Goal: Task Accomplishment & Management: Use online tool/utility

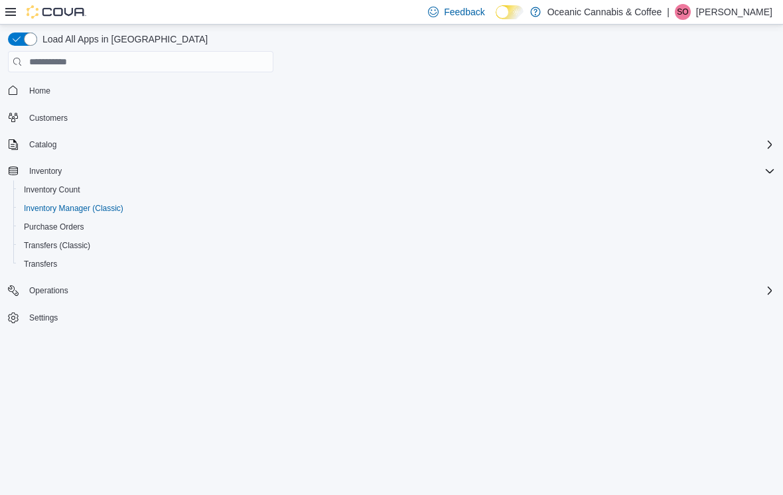
click at [179, 343] on nav "Home Customers Catalog Inventory Inventory Count Inventory Manager (Classic) Pu…" at bounding box center [391, 218] width 767 height 287
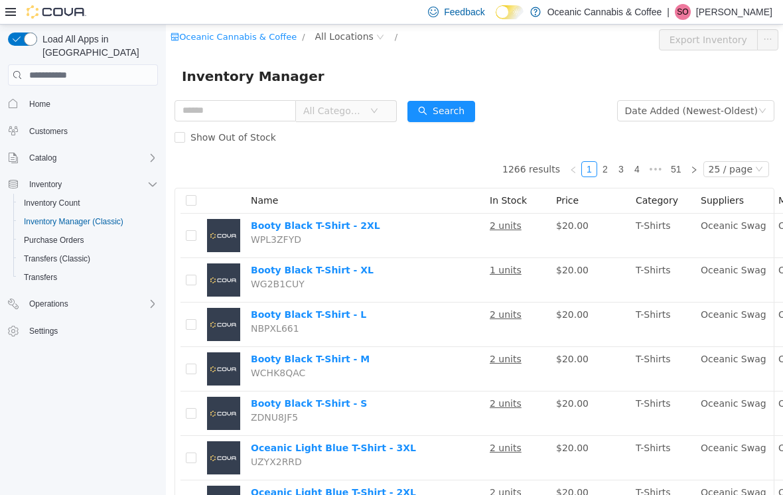
click at [268, 115] on input "text" at bounding box center [235, 110] width 121 height 21
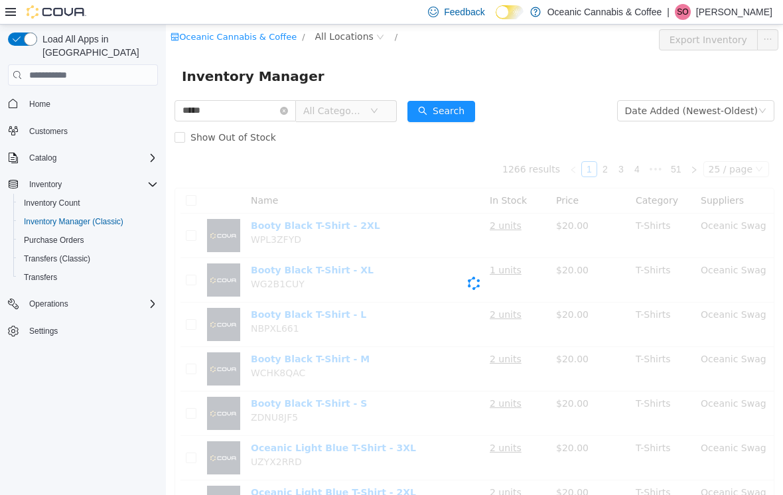
type input "*****"
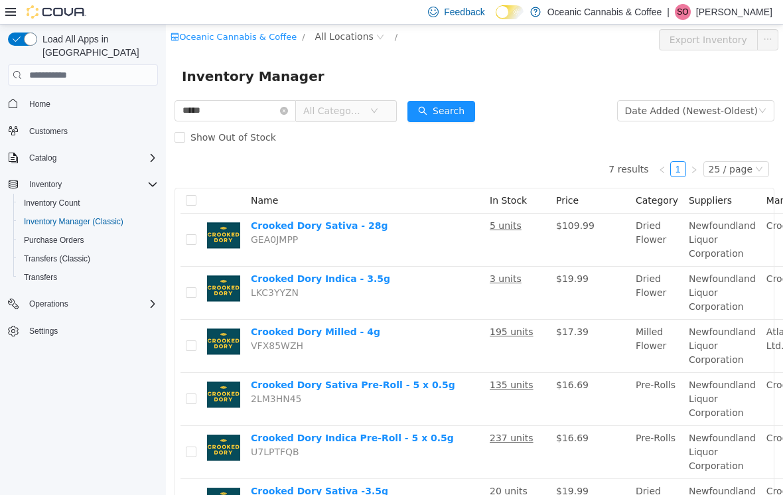
click at [621, 175] on li "7 results" at bounding box center [629, 169] width 40 height 16
click at [352, 40] on span "All Locations" at bounding box center [344, 36] width 58 height 15
click at [617, 38] on div "Oceanic Cannabis & Coffee / All Locations /" at bounding box center [424, 37] width 506 height 16
click at [341, 42] on span "All Locations" at bounding box center [344, 36] width 58 height 15
type input "*"
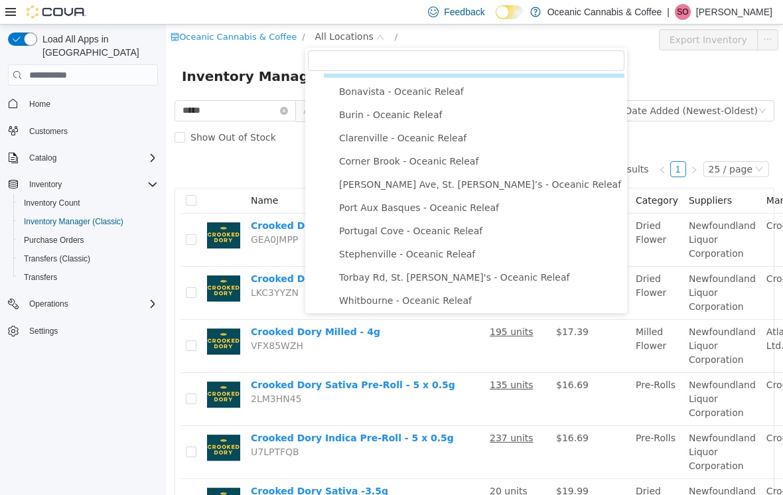
scroll to position [19, 0]
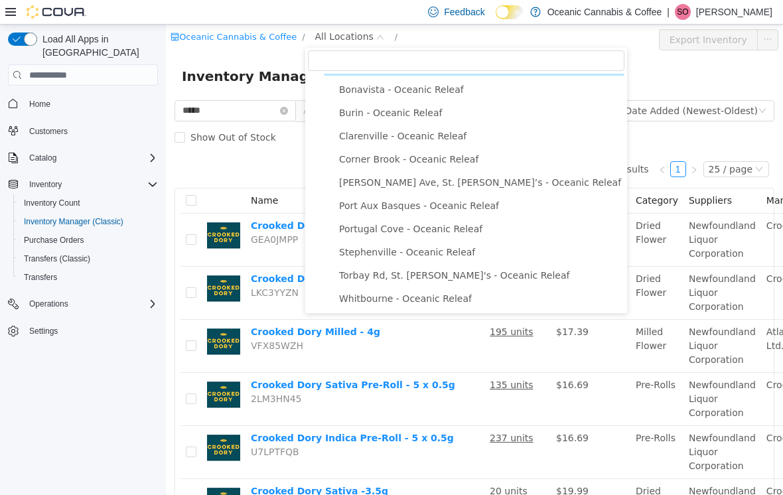
click at [378, 202] on span "Port Aux Basques - Oceanic Releaf" at bounding box center [419, 205] width 160 height 11
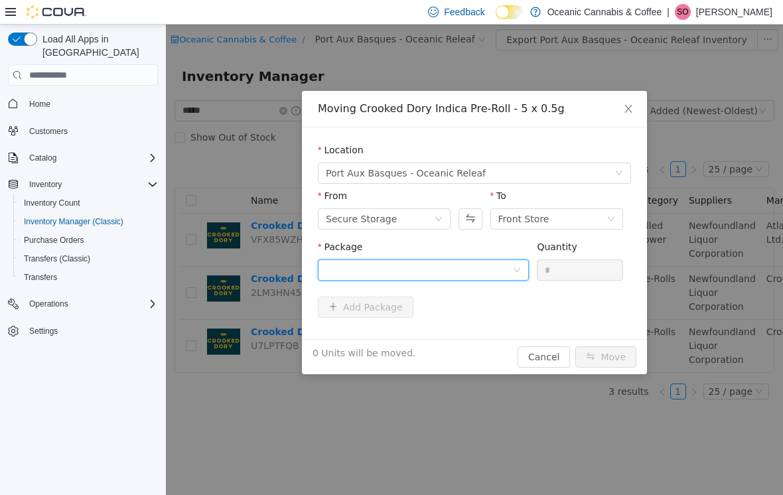
click at [457, 279] on div at bounding box center [419, 270] width 187 height 20
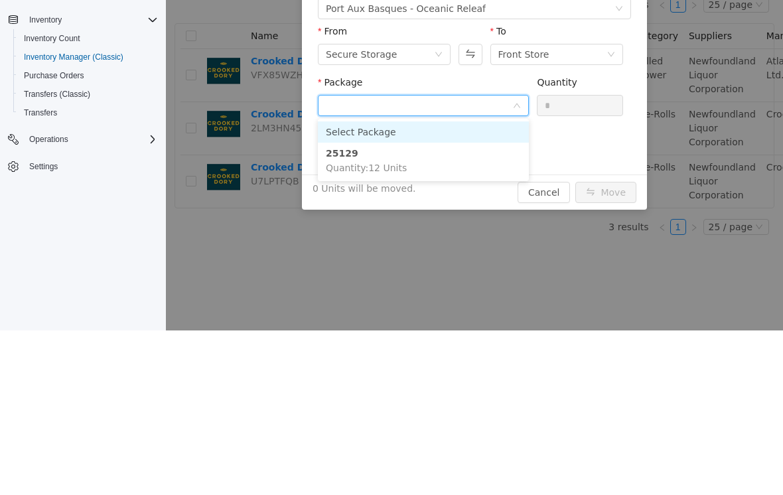
click at [381, 175] on li "25129 Quantity : 12 Units" at bounding box center [423, 161] width 211 height 36
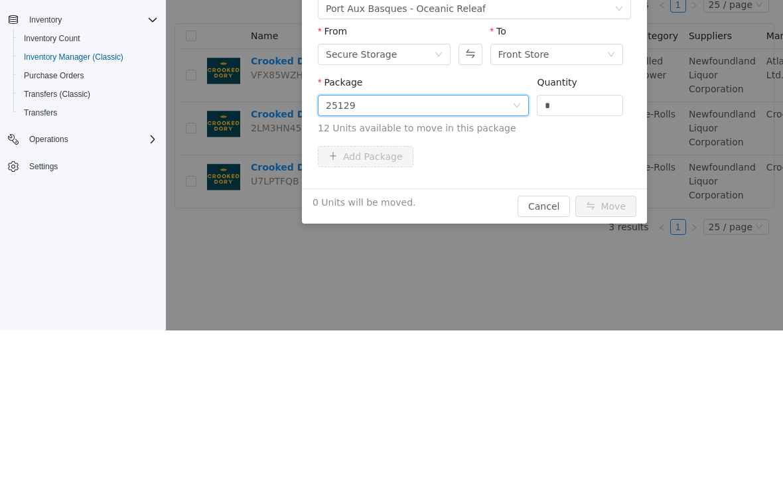
click at [594, 100] on input "*" at bounding box center [580, 106] width 85 height 20
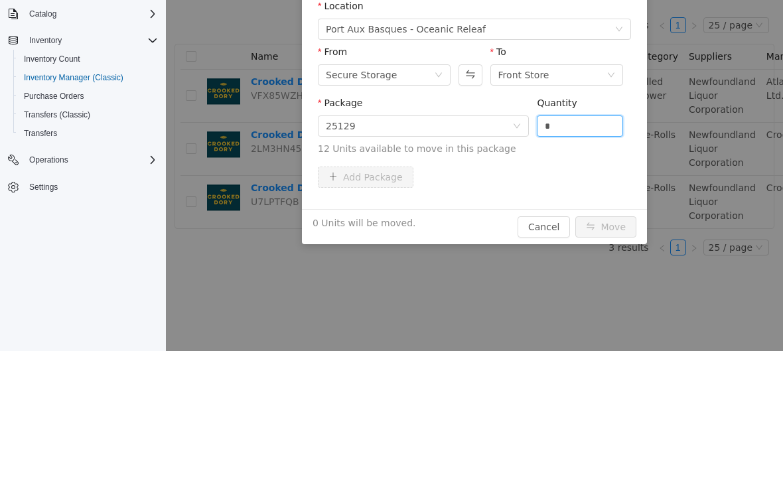
click at [585, 128] on input "*" at bounding box center [580, 127] width 85 height 20
click at [610, 219] on button "Move" at bounding box center [605, 227] width 61 height 21
type input "**"
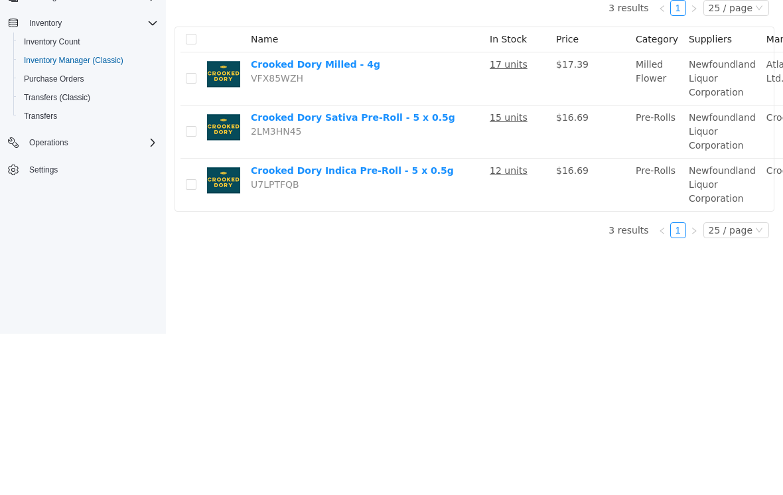
scroll to position [0, 0]
